Goal: Task Accomplishment & Management: Manage account settings

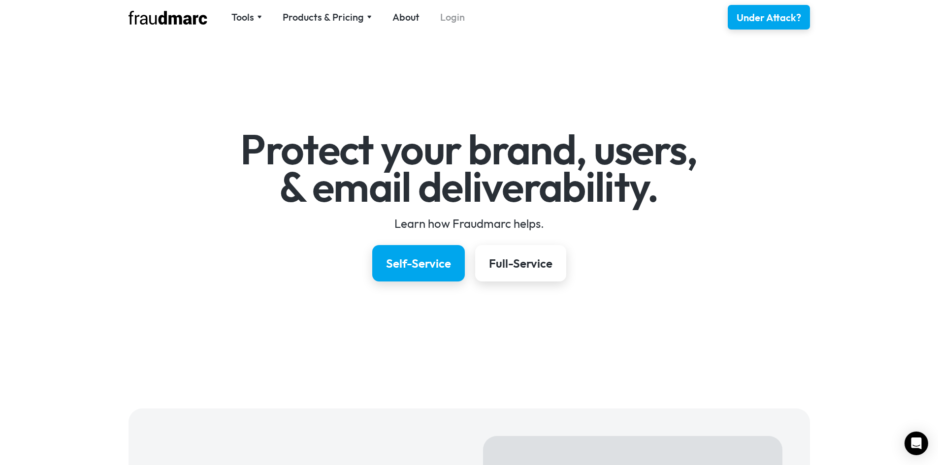
scroll to position [0, 0]
click at [453, 17] on link "Login" at bounding box center [452, 17] width 25 height 14
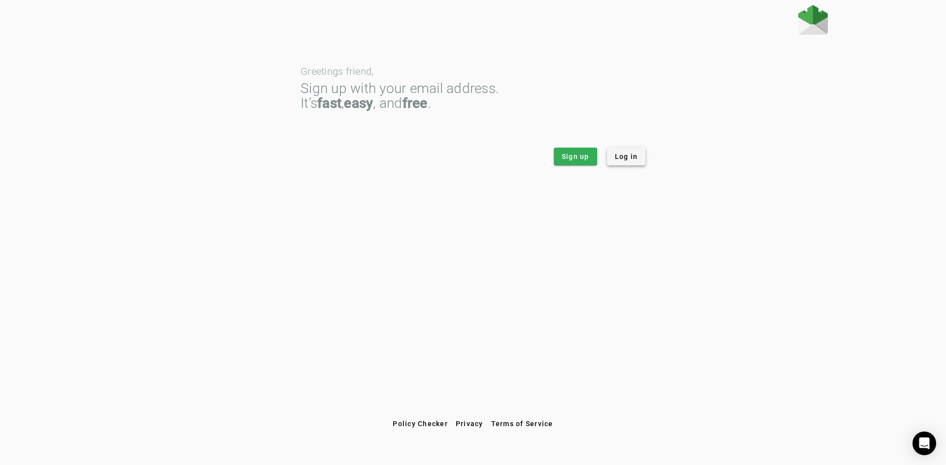
click at [623, 159] on span "Log in" at bounding box center [626, 157] width 23 height 10
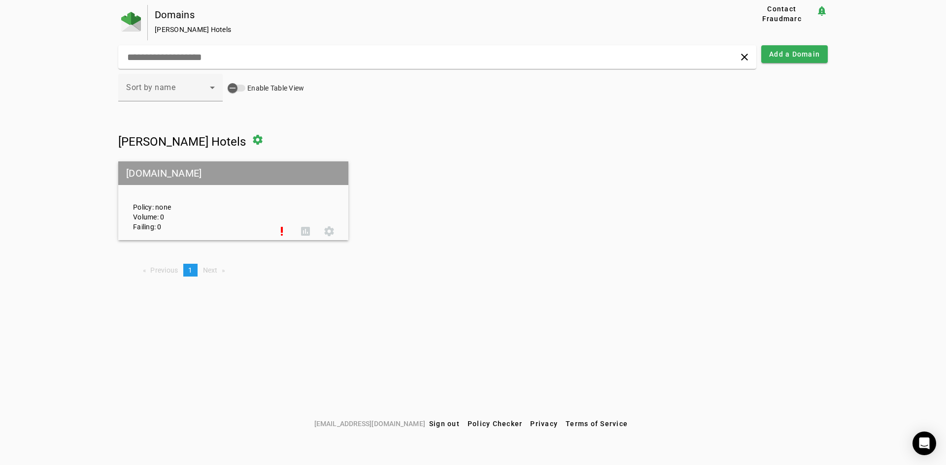
click at [149, 215] on div "Policy: none Volume: 0 Failing: 0" at bounding box center [198, 201] width 144 height 62
click at [269, 141] on span at bounding box center [258, 140] width 24 height 24
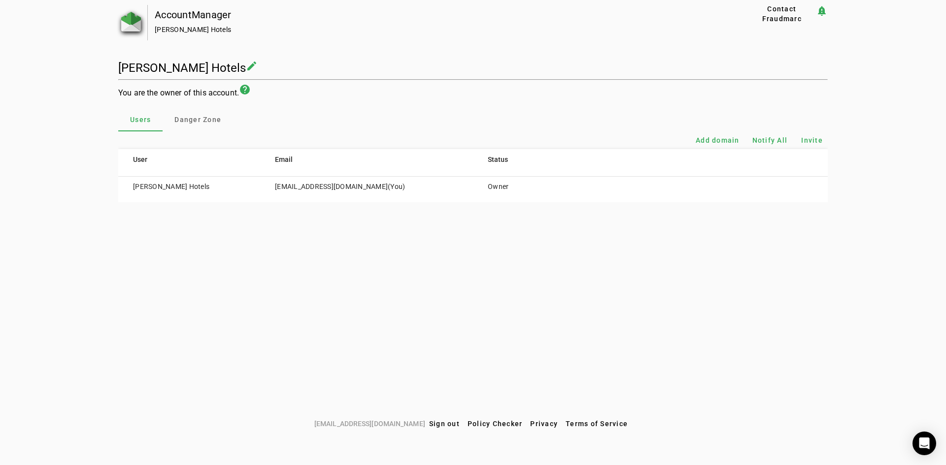
click at [129, 22] on img at bounding box center [131, 22] width 20 height 20
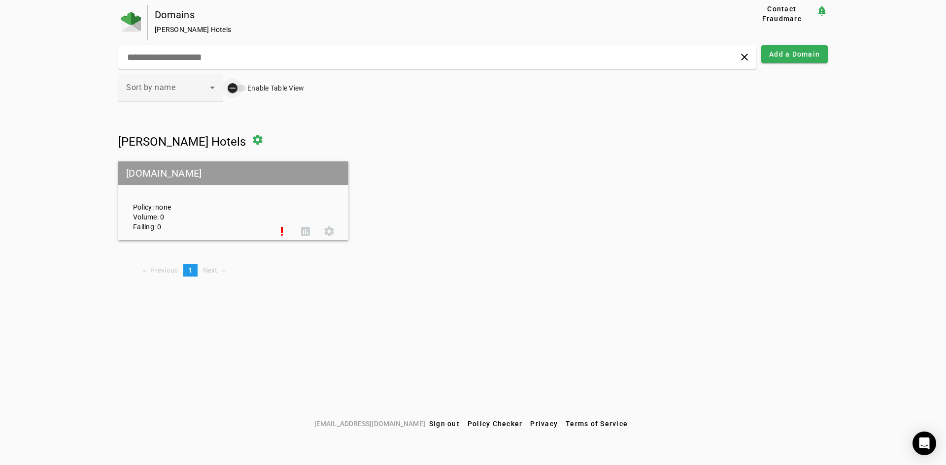
click at [243, 87] on div "button" at bounding box center [237, 88] width 18 height 7
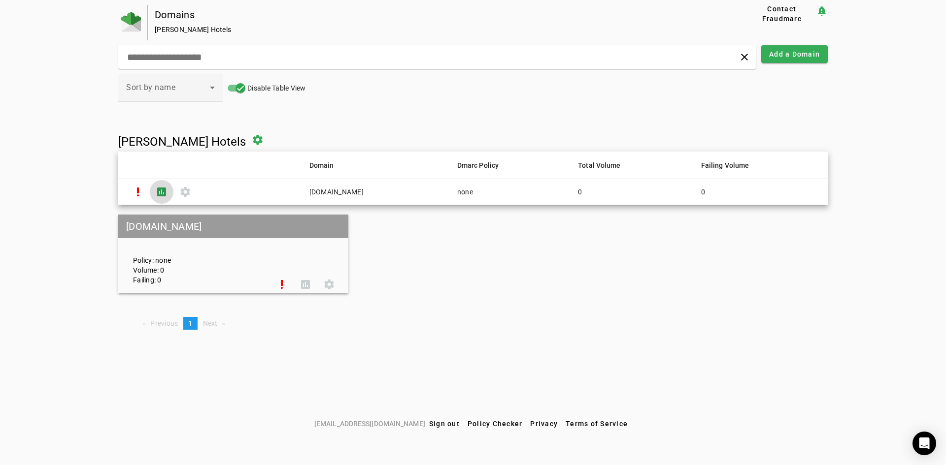
click at [160, 193] on span at bounding box center [162, 192] width 24 height 24
